Goal: Transaction & Acquisition: Purchase product/service

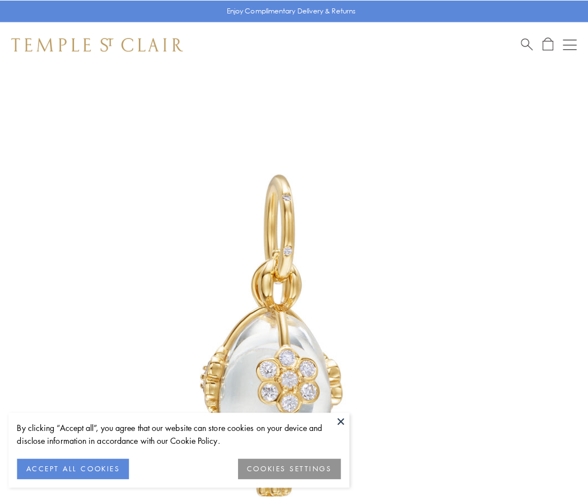
scroll to position [30, 0]
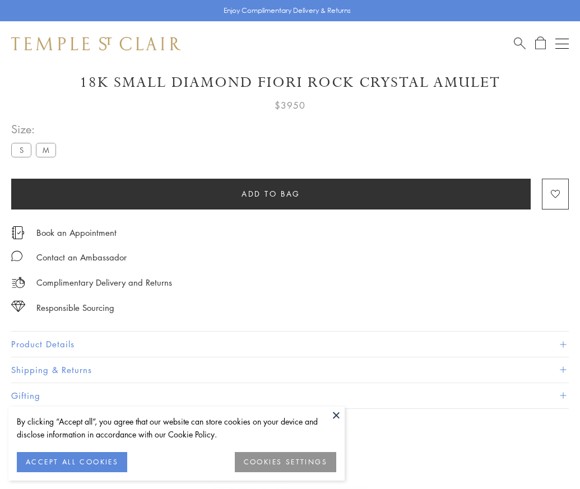
click at [270, 193] on span "Add to bag" at bounding box center [270, 194] width 59 height 12
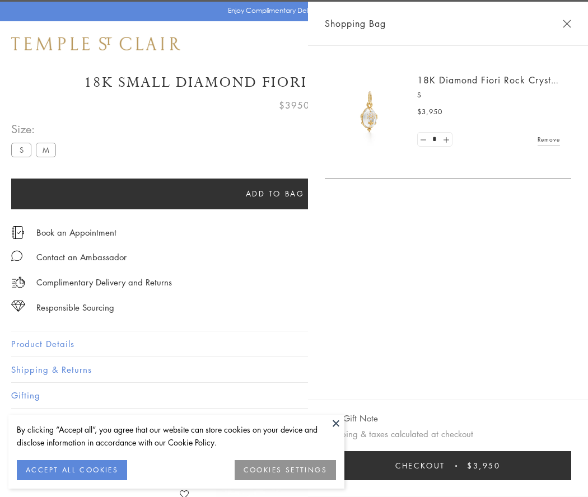
click at [455, 466] on button "Checkout $3,950" at bounding box center [448, 465] width 246 height 29
